Goal: Task Accomplishment & Management: Use online tool/utility

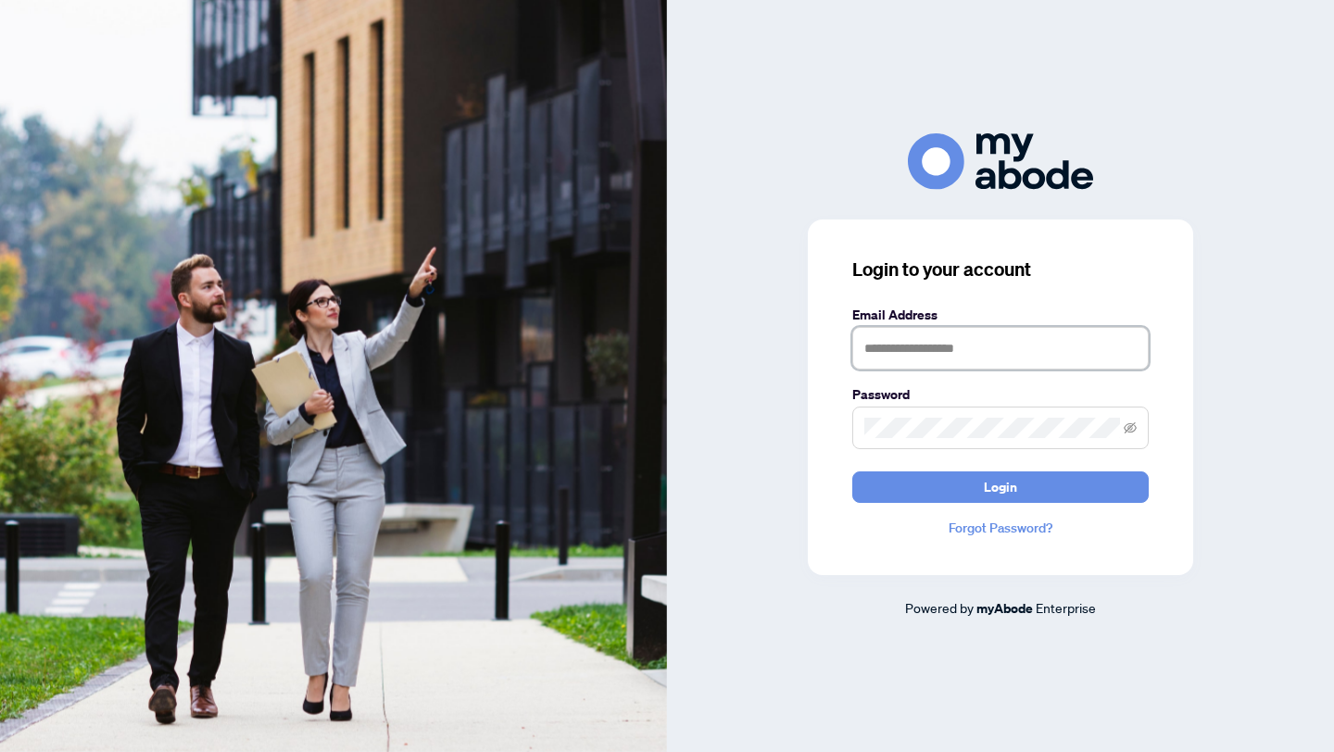
click at [1033, 344] on input "text" at bounding box center [1000, 348] width 296 height 43
click at [892, 337] on input "**********" at bounding box center [1000, 348] width 296 height 43
type input "**********"
click at [916, 447] on span at bounding box center [1000, 428] width 296 height 43
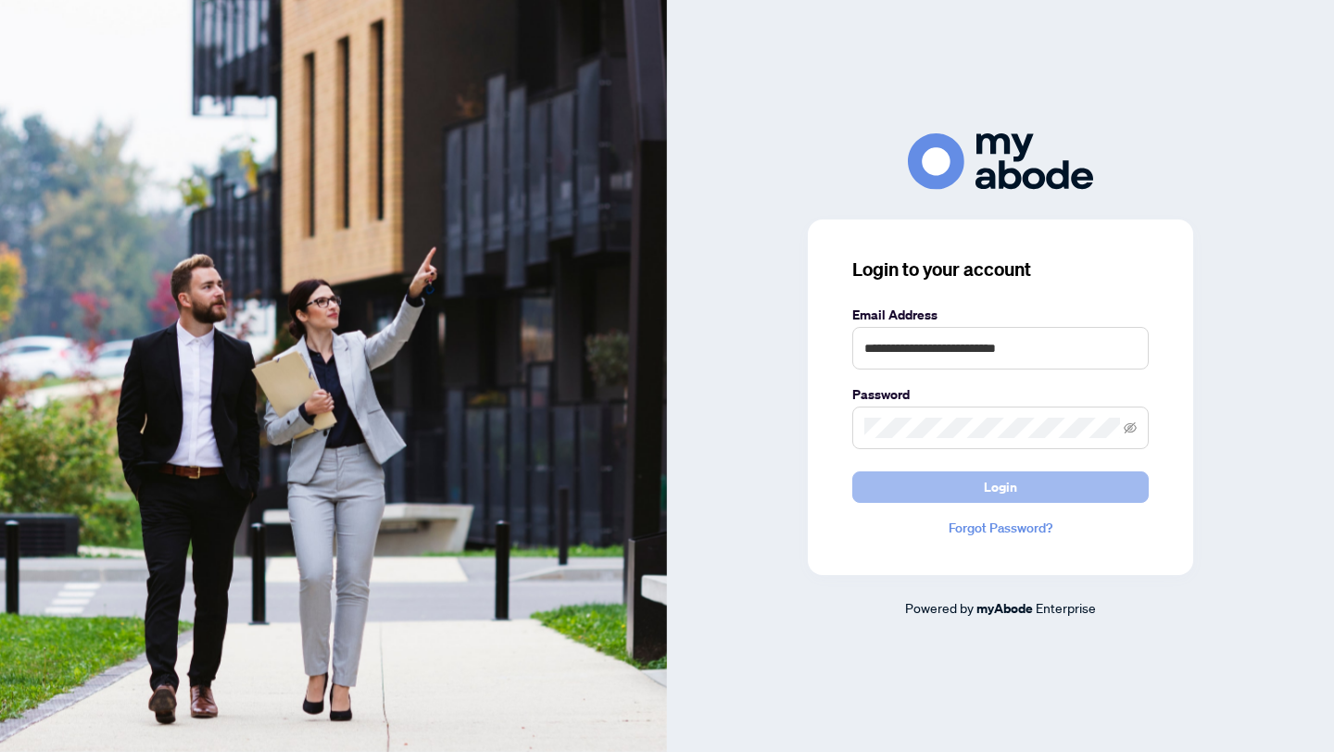
click at [876, 488] on button "Login" at bounding box center [1000, 486] width 296 height 31
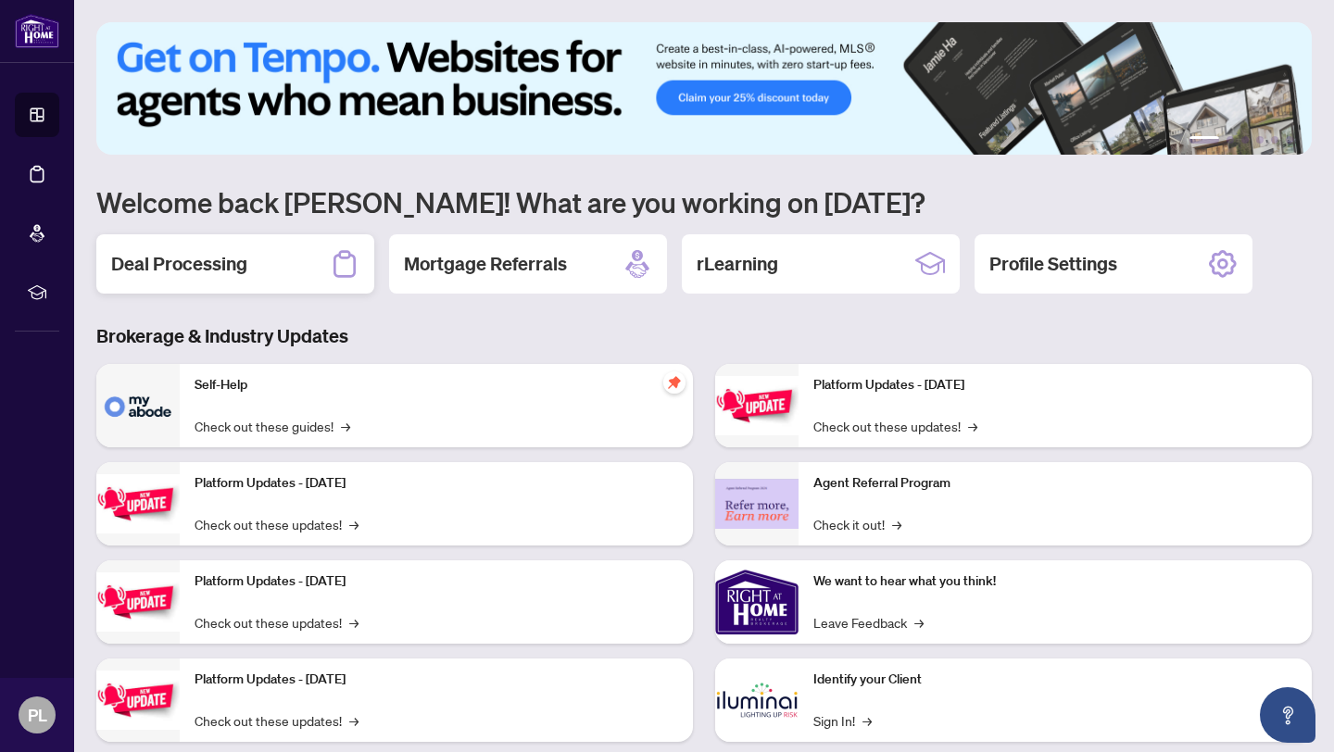
click at [231, 266] on h2 "Deal Processing" at bounding box center [179, 264] width 136 height 26
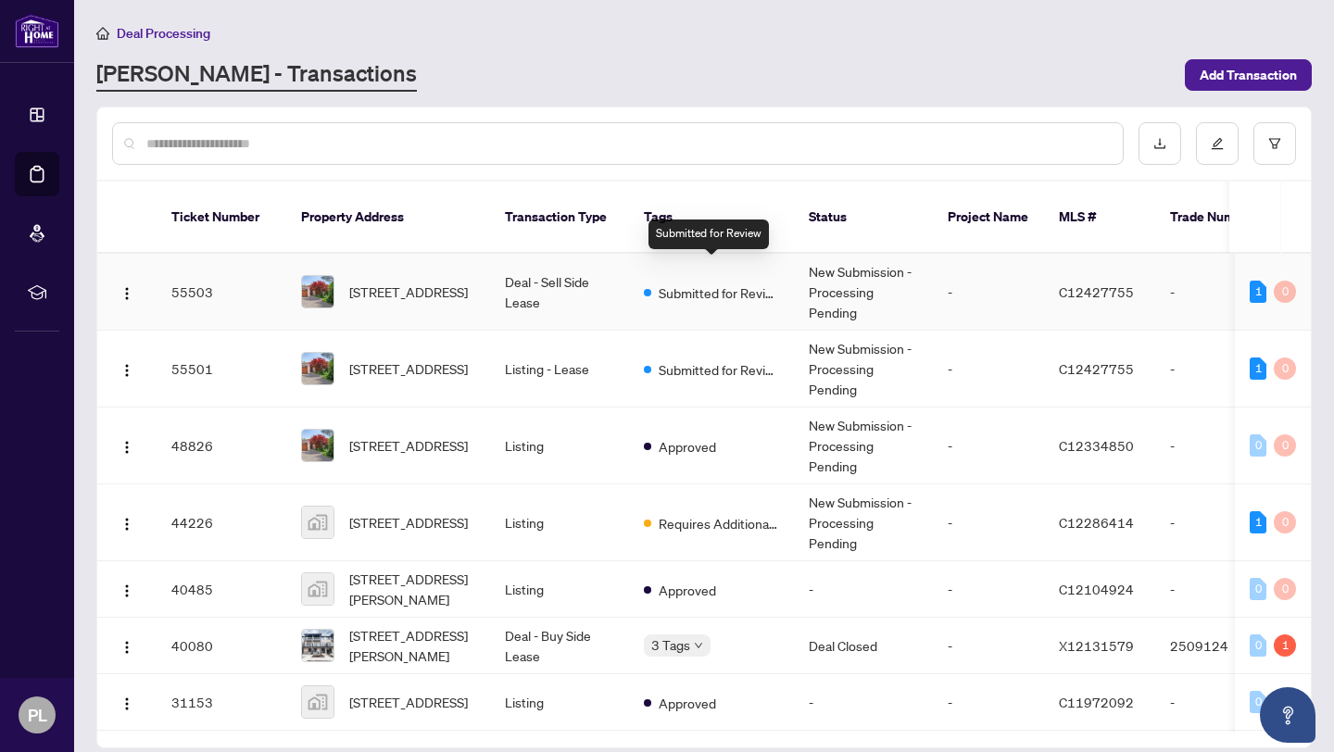
click at [708, 282] on span "Submitted for Review" at bounding box center [718, 292] width 120 height 20
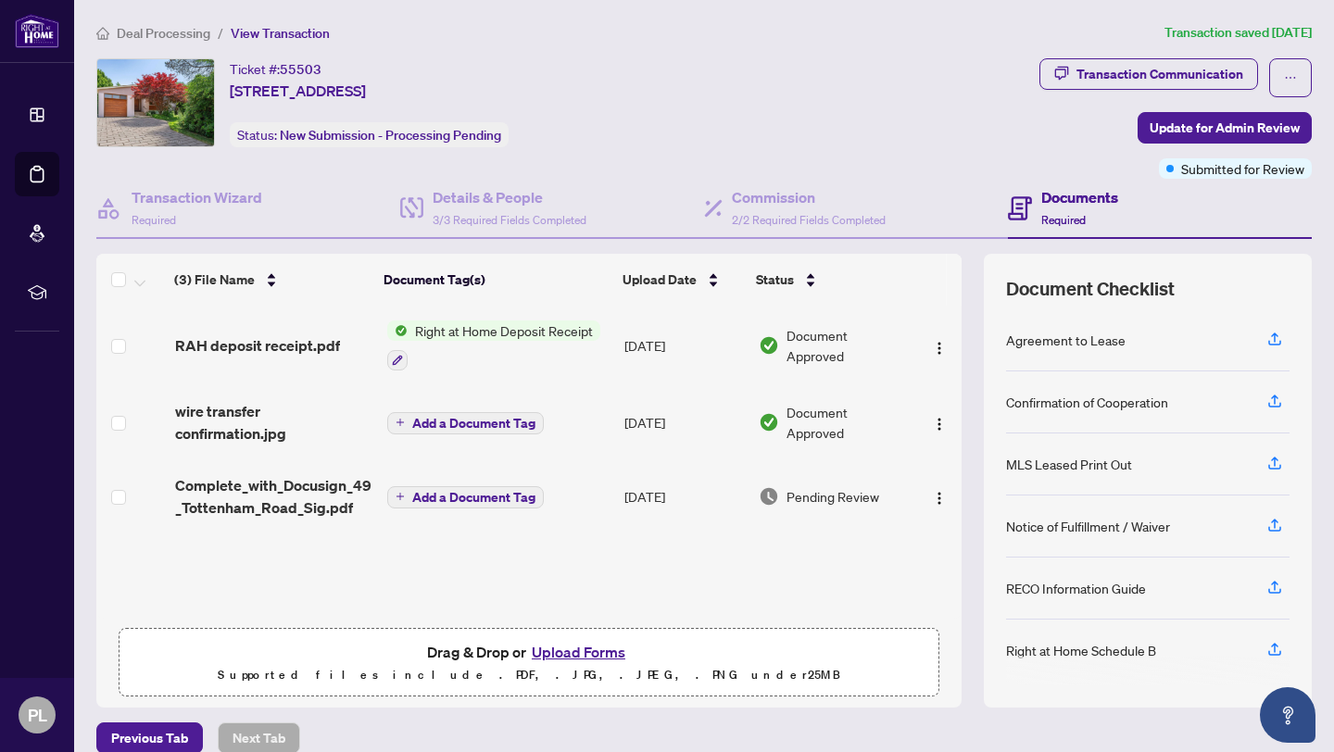
click at [1055, 199] on h4 "Documents" at bounding box center [1079, 197] width 77 height 22
click at [247, 344] on span "RAH deposit receipt.pdf" at bounding box center [257, 345] width 165 height 22
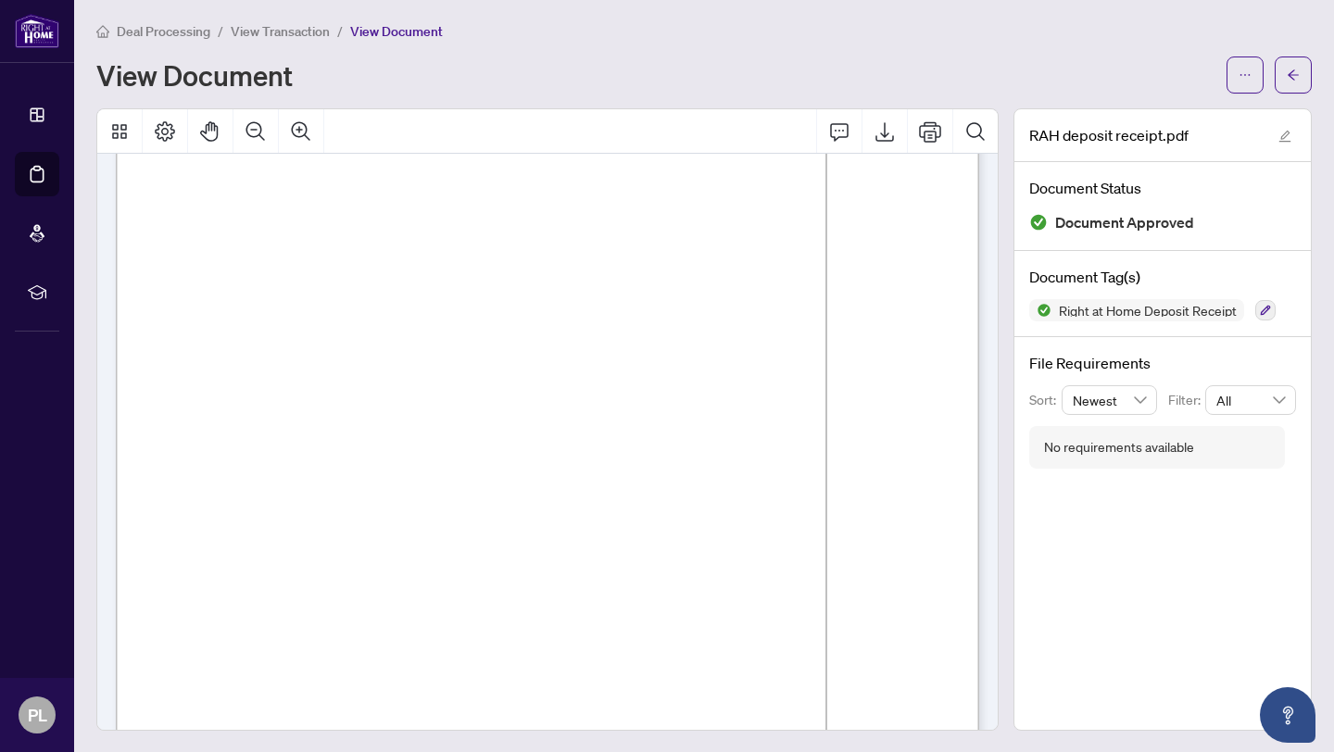
scroll to position [64, 0]
click at [890, 128] on icon "Export" at bounding box center [884, 131] width 22 height 22
